Goal: Transaction & Acquisition: Obtain resource

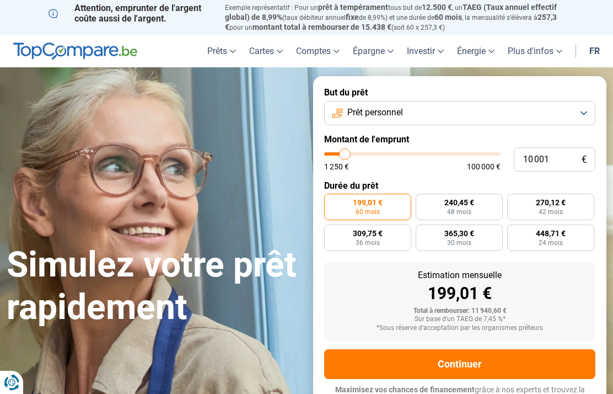
click at [581, 110] on button "Prêt personnel" at bounding box center [459, 113] width 271 height 24
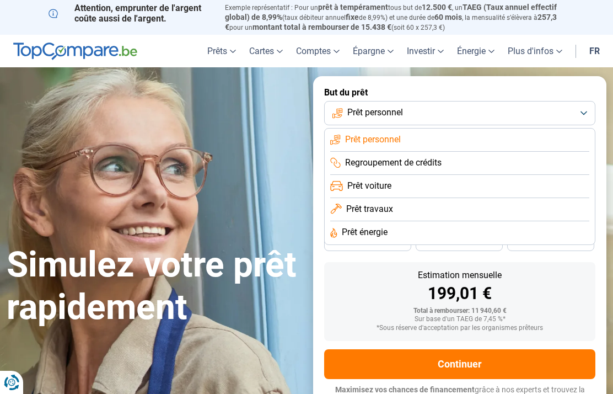
click at [464, 206] on li "Prêt travaux" at bounding box center [459, 209] width 259 height 23
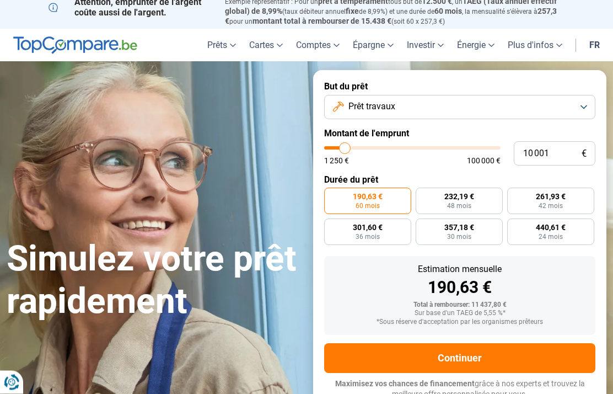
scroll to position [7, 0]
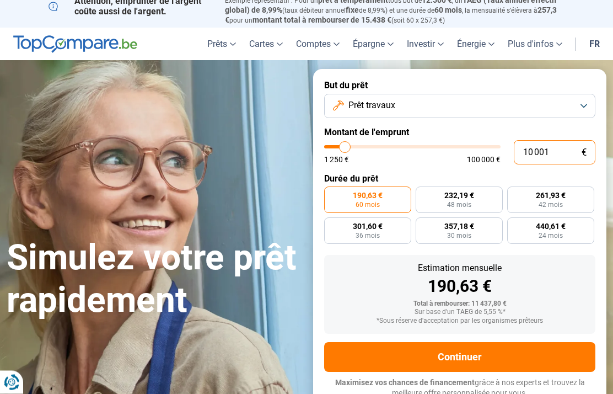
click at [565, 151] on input "10 001" at bounding box center [555, 153] width 82 height 24
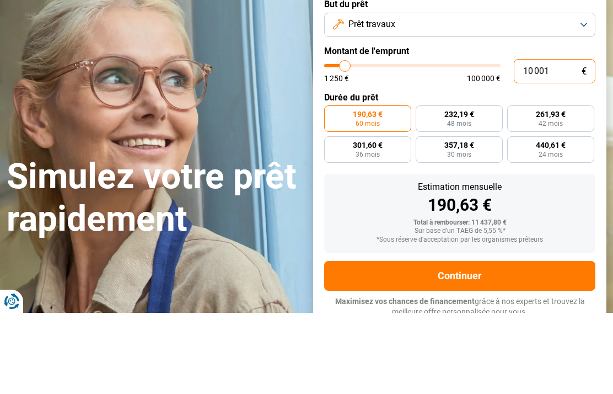
type input "1 000"
type input "1250"
type input "100"
type input "1250"
type input "10"
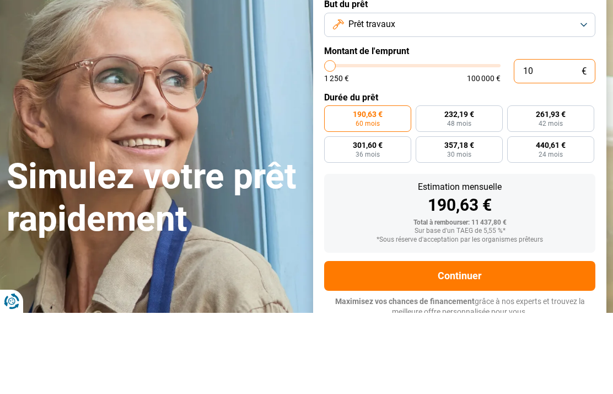
type input "1250"
type input "1"
type input "1250"
type input "0"
type input "1250"
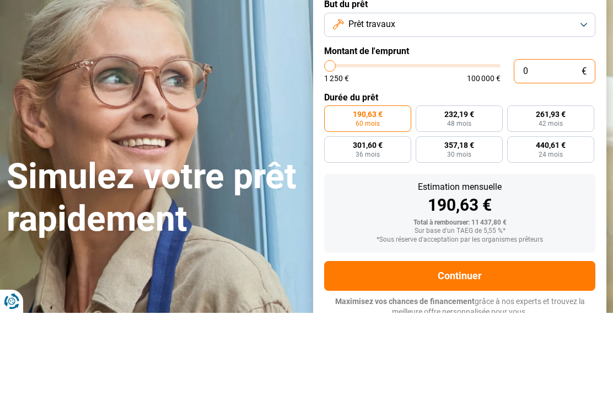
type input "1 250"
type input "1250"
radio input "true"
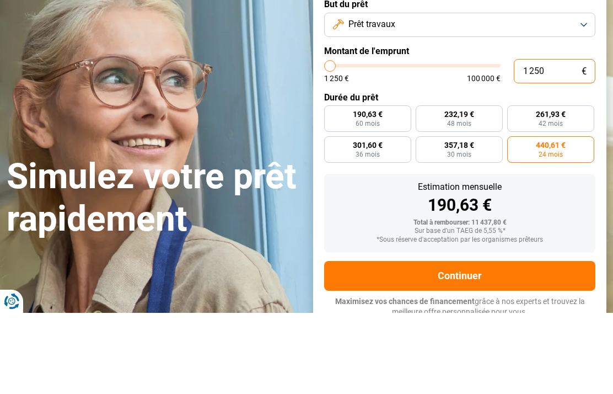
type input "12 506"
type input "12500"
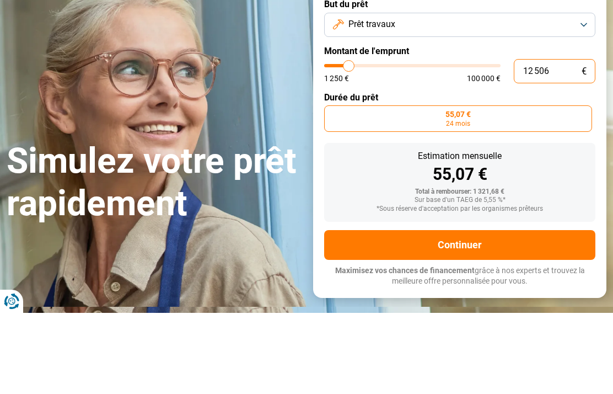
type input "125 060"
type input "100000"
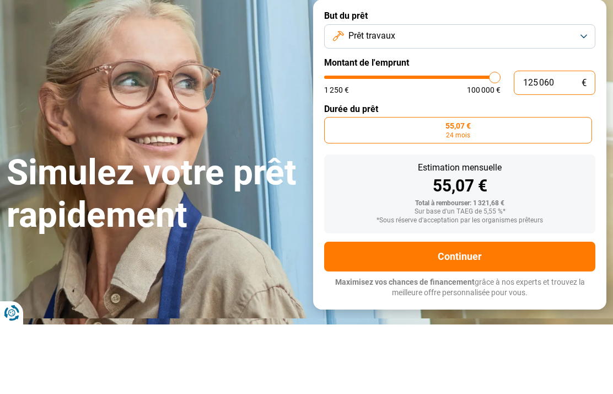
type input "100 000"
type input "100000"
radio input "false"
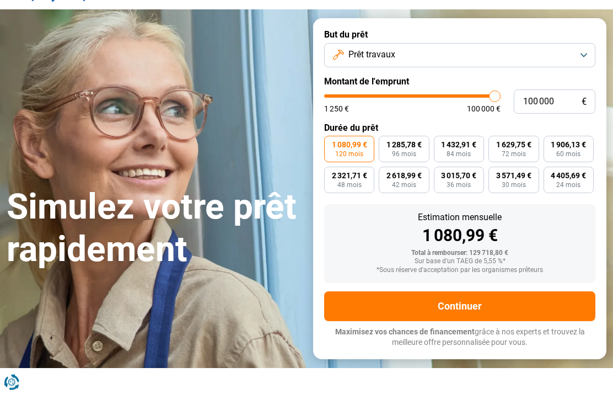
scroll to position [60, 0]
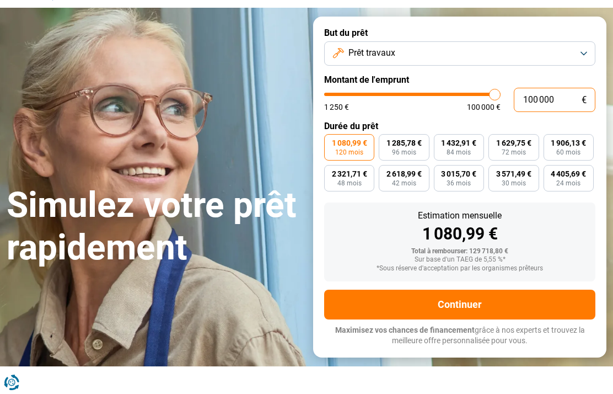
click at [568, 95] on input "100 000" at bounding box center [555, 100] width 82 height 24
type input "10 000"
type input "10000"
type input "1 000"
type input "1250"
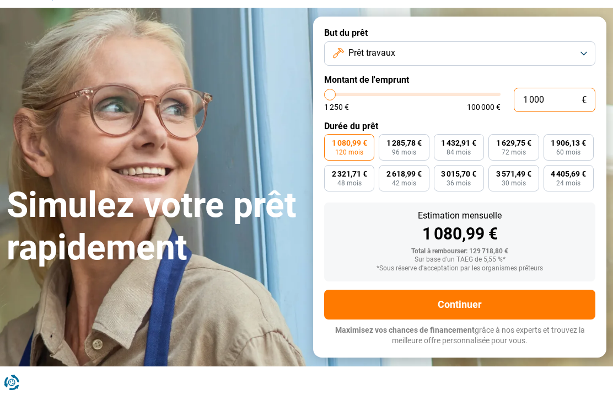
type input "100"
type input "1250"
type input "10"
type input "1250"
type input "1"
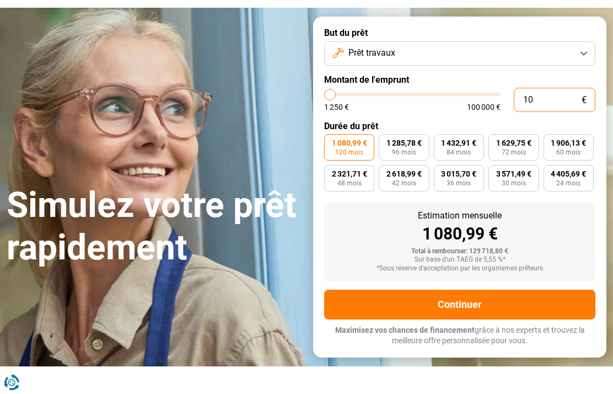
type input "1250"
type input "0"
type input "1250"
type input "6"
type input "1250"
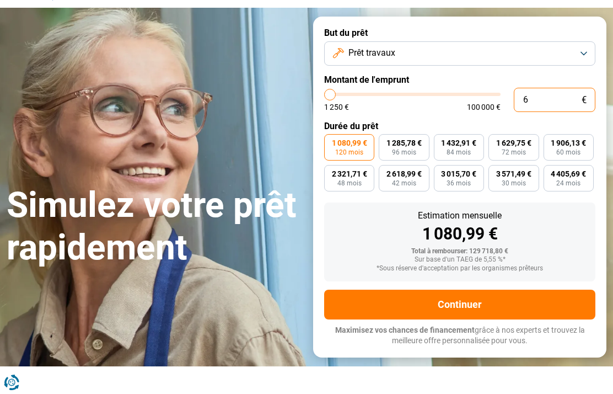
type input "60"
type input "1250"
type input "600"
type input "1250"
type input "6 000"
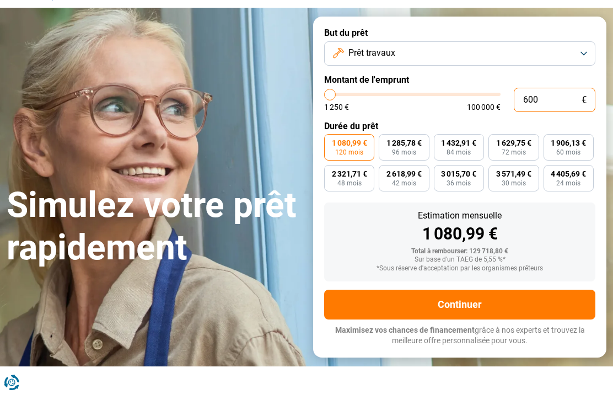
type input "6000"
radio input "true"
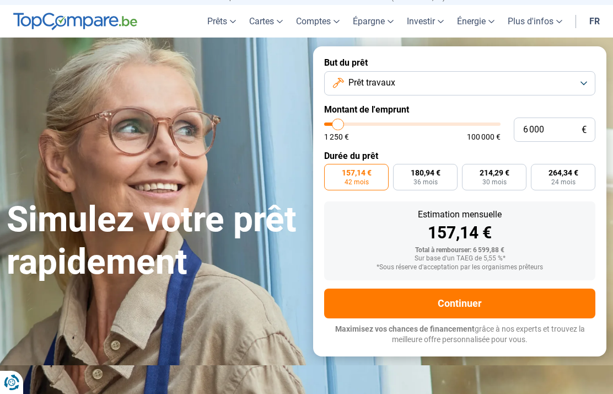
scroll to position [29, 0]
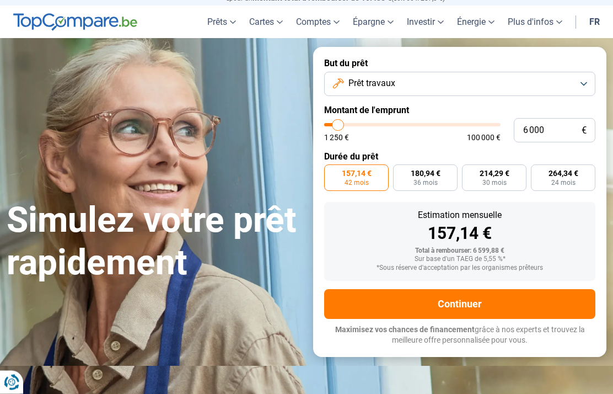
click at [568, 174] on span "264,34 €" at bounding box center [564, 174] width 30 height 8
click at [538, 172] on input "264,34 € 24 mois" at bounding box center [534, 168] width 7 height 7
radio input "true"
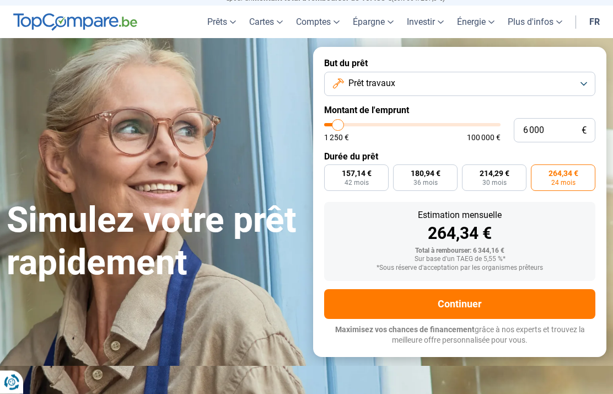
scroll to position [29, 0]
click at [527, 304] on button "Continuer" at bounding box center [459, 304] width 271 height 30
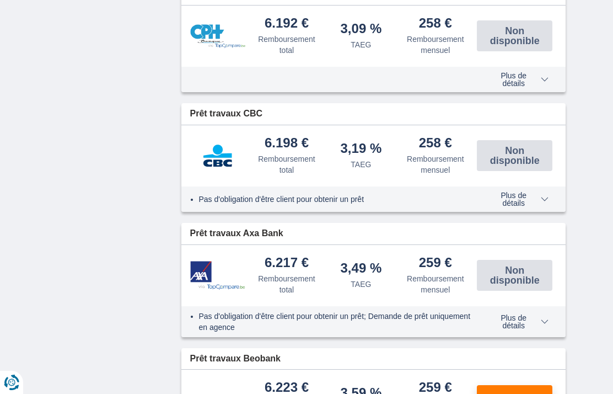
scroll to position [600, 0]
